Goal: Use online tool/utility: Utilize a website feature to perform a specific function

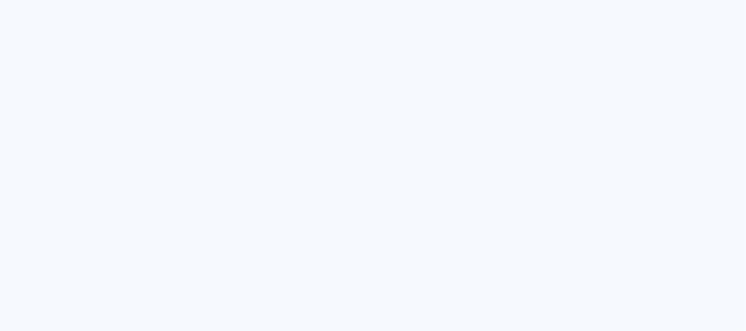
click at [247, 68] on quentale-app at bounding box center [373, 165] width 746 height 331
click at [416, 241] on quentale-app at bounding box center [373, 165] width 746 height 331
